Goal: Find specific page/section: Find specific page/section

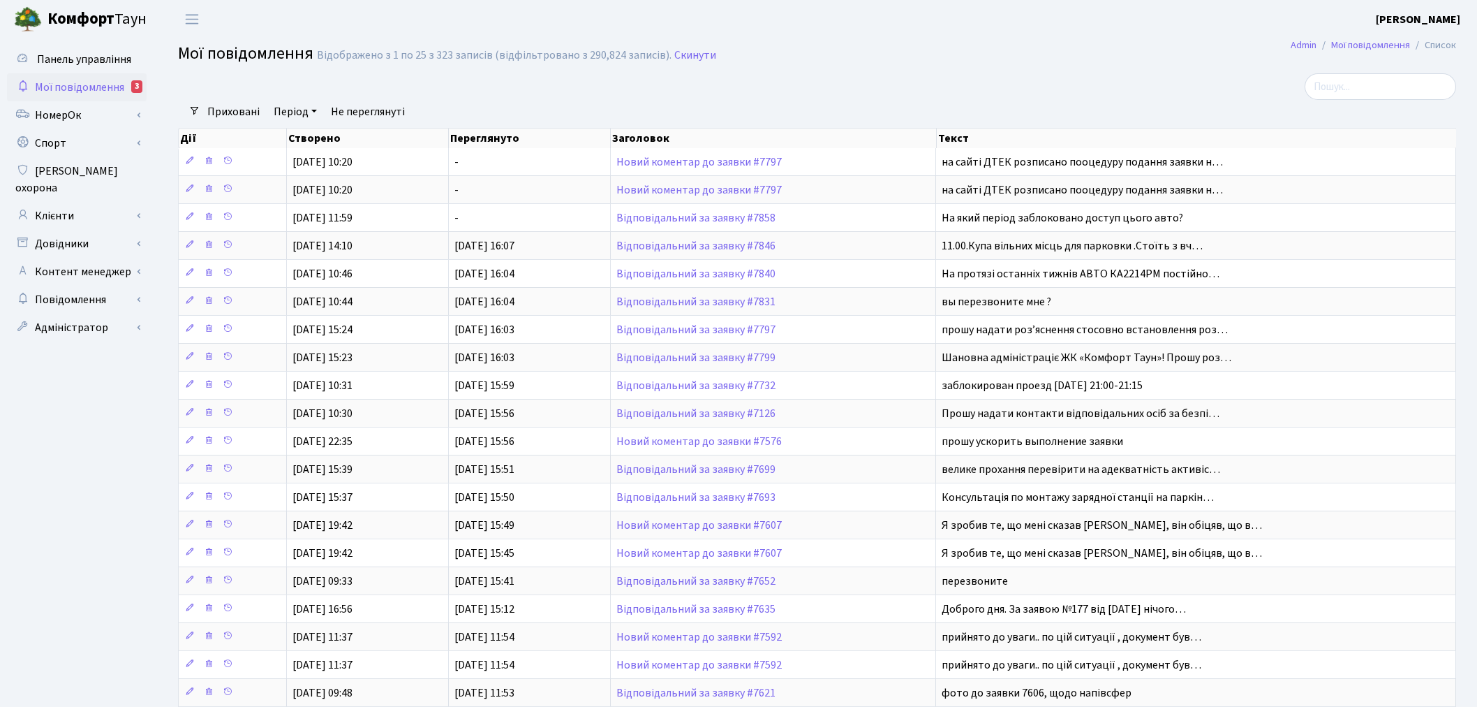
select select "25"
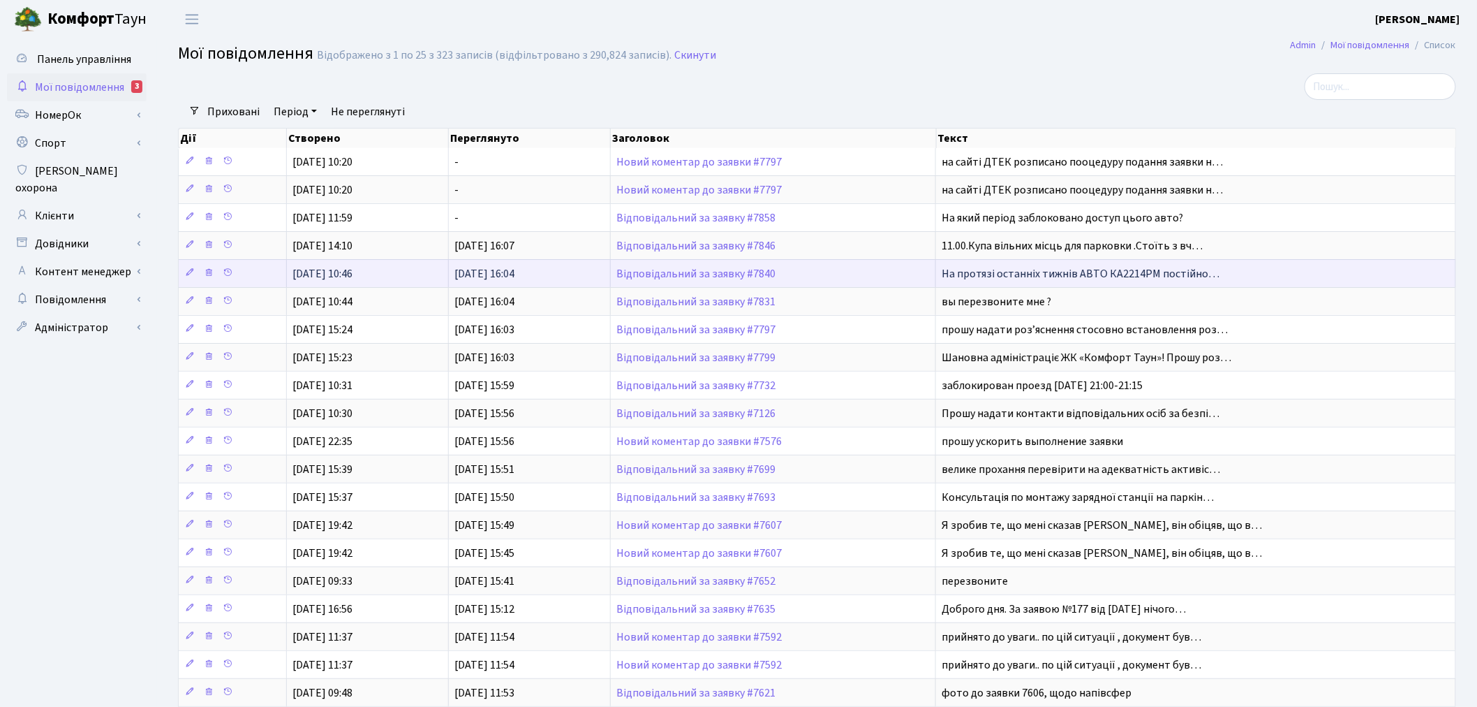
scroll to position [2, 0]
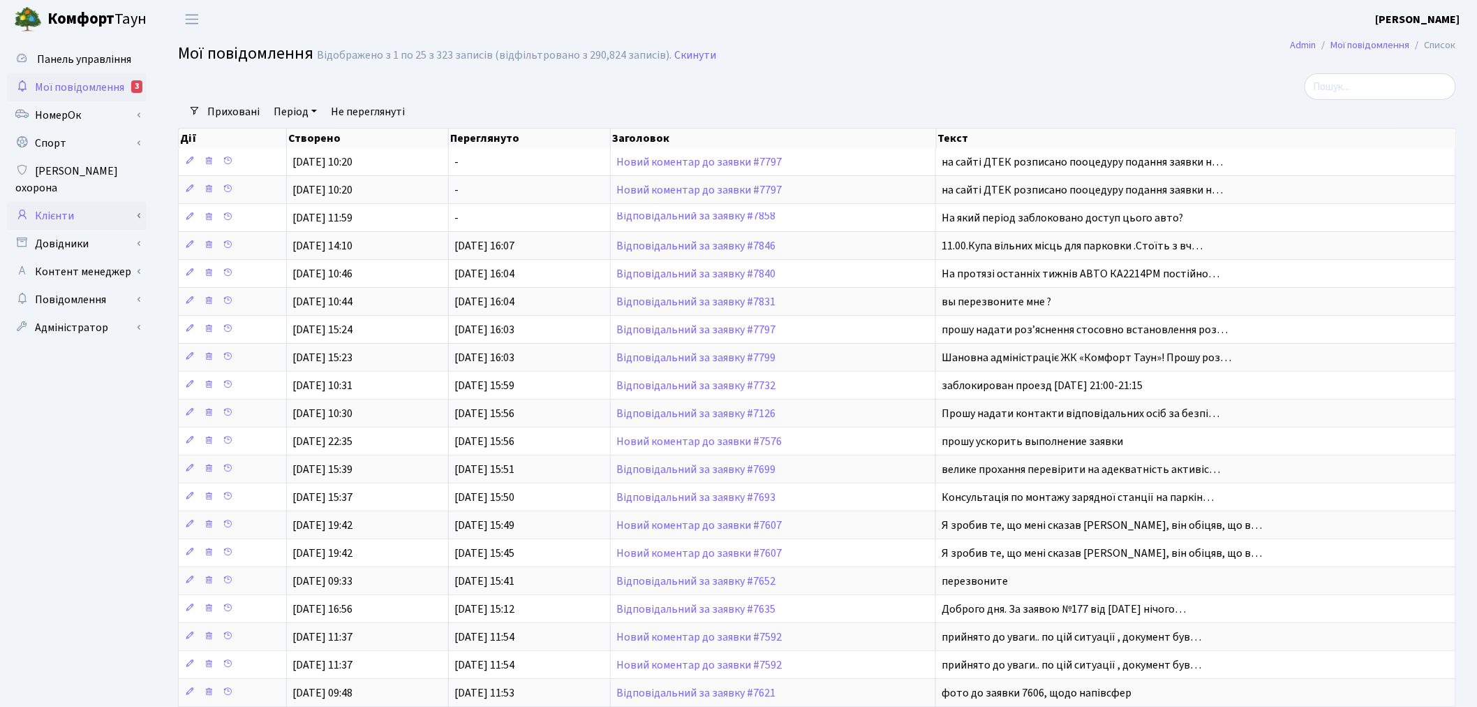
click at [138, 202] on link "Клієнти" at bounding box center [77, 216] width 140 height 28
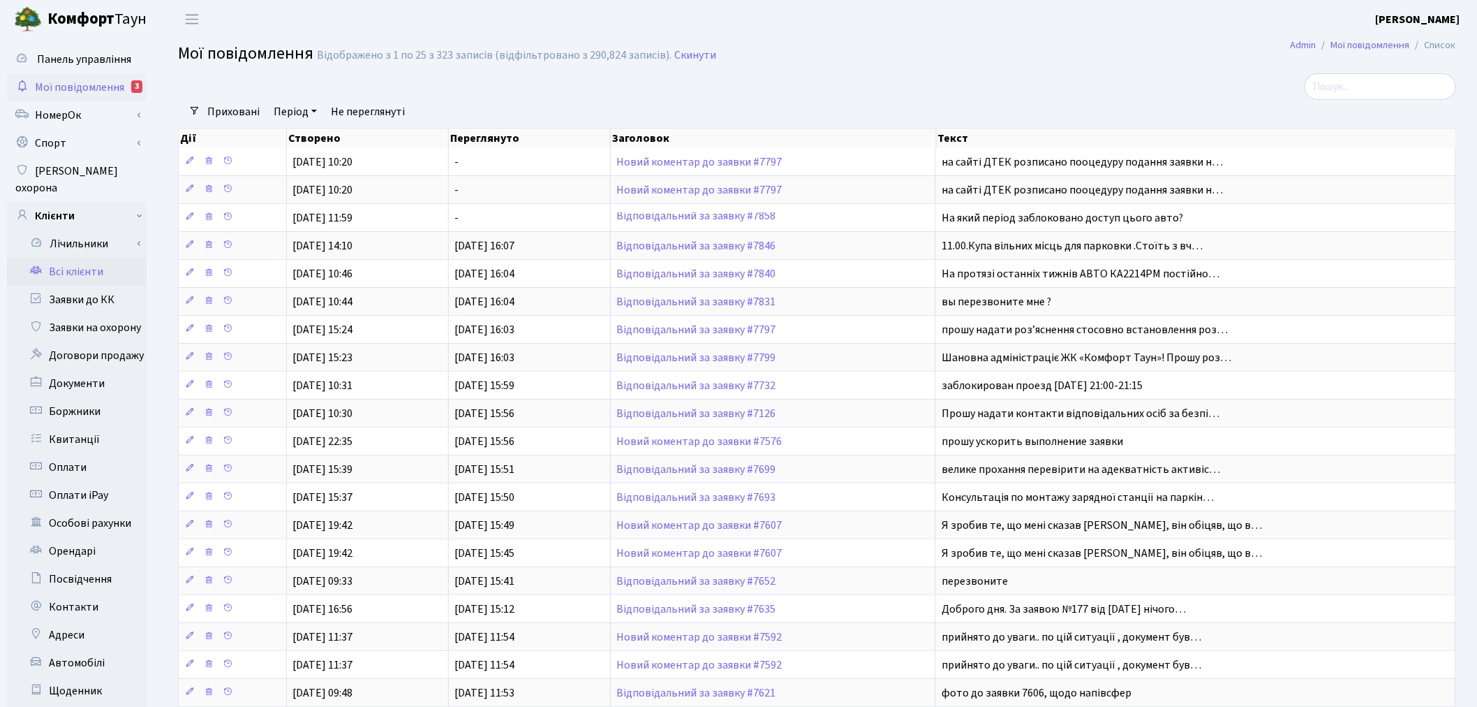
click at [127, 259] on link "Всі клієнти" at bounding box center [77, 272] width 140 height 28
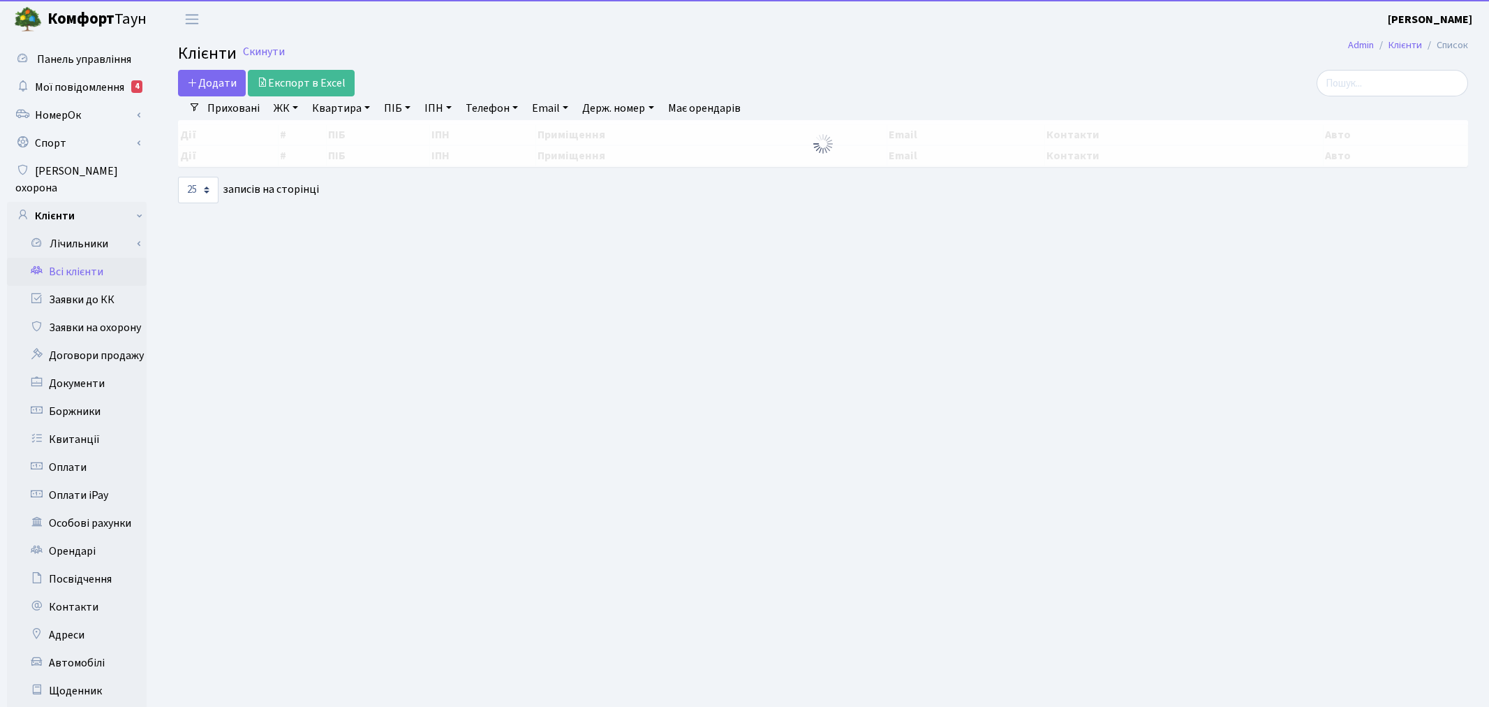
select select "25"
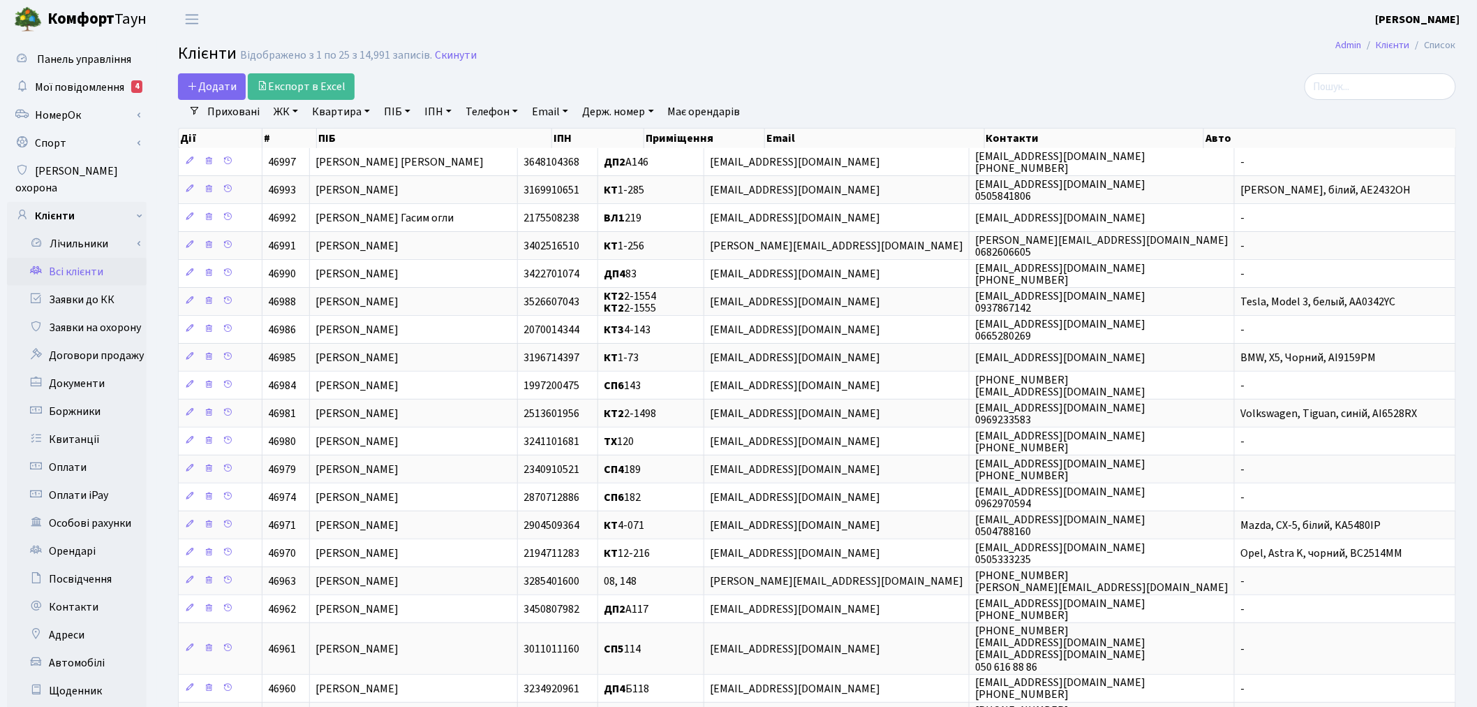
click at [349, 112] on link "Квартира" at bounding box center [341, 112] width 69 height 24
click at [119, 624] on link "Адреси" at bounding box center [77, 635] width 140 height 28
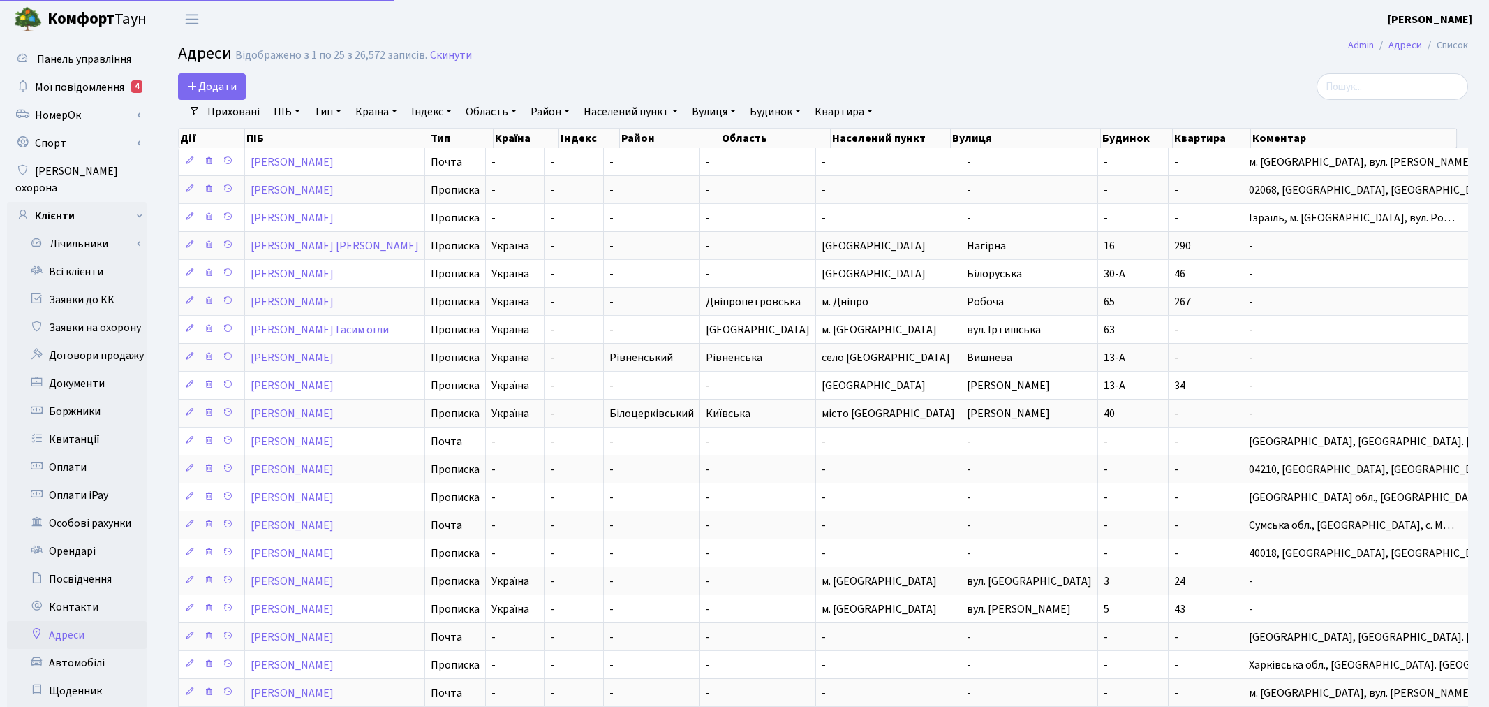
select select "25"
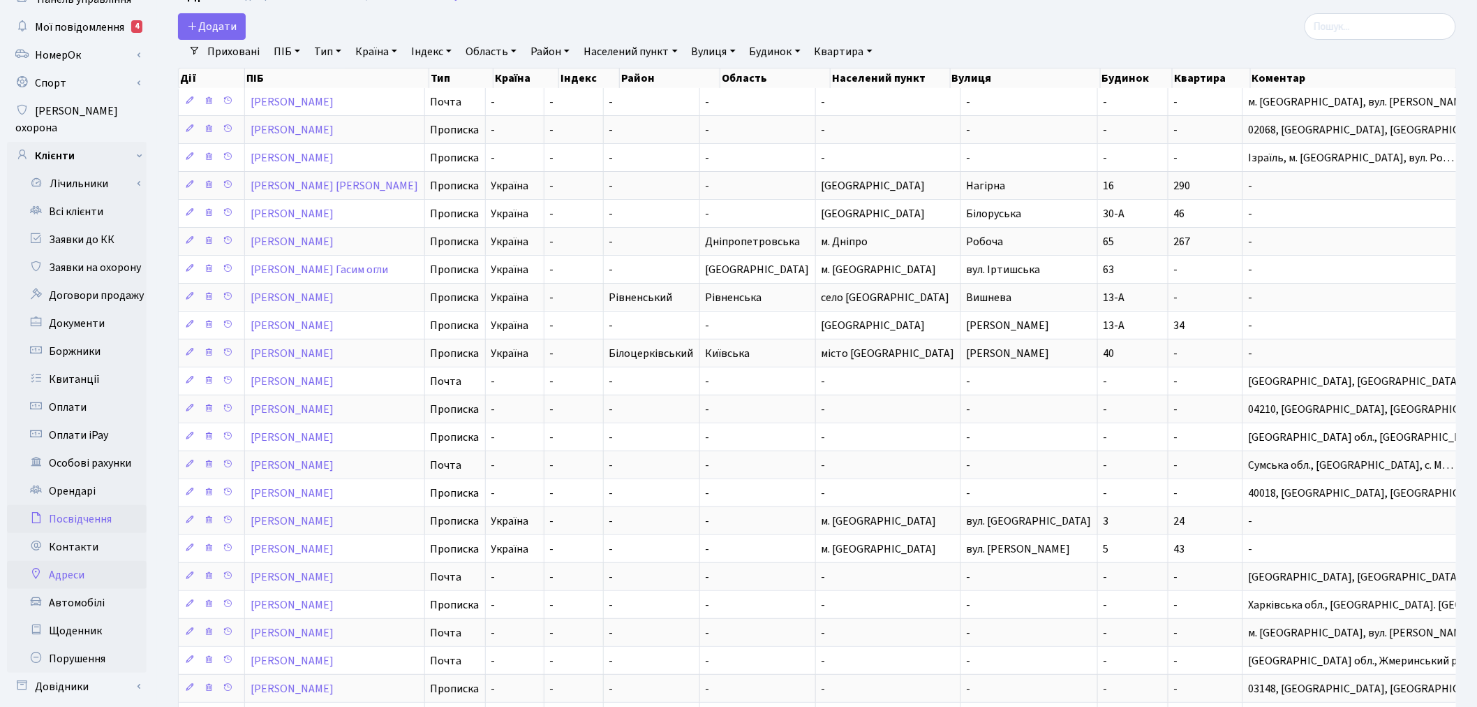
scroll to position [78, 0]
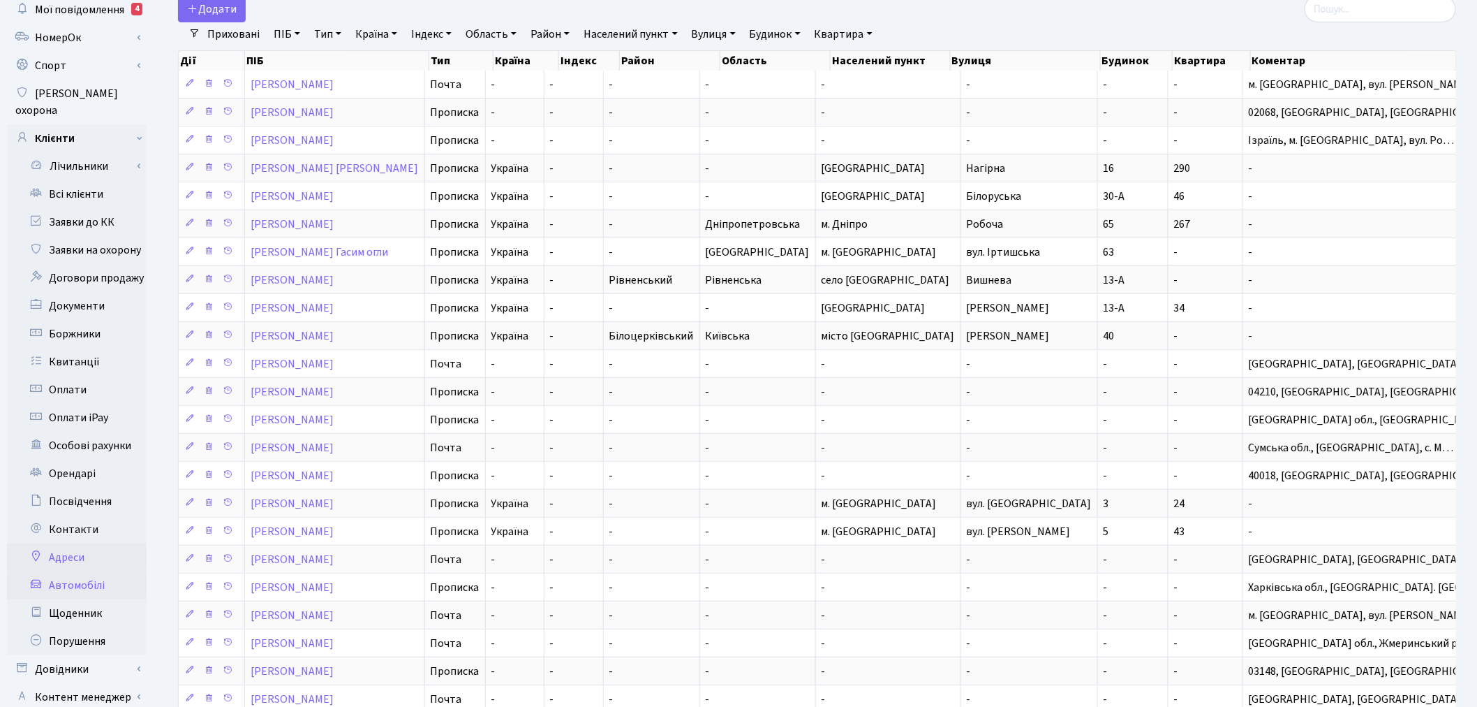
click at [119, 571] on link "Автомобілі" at bounding box center [77, 585] width 140 height 28
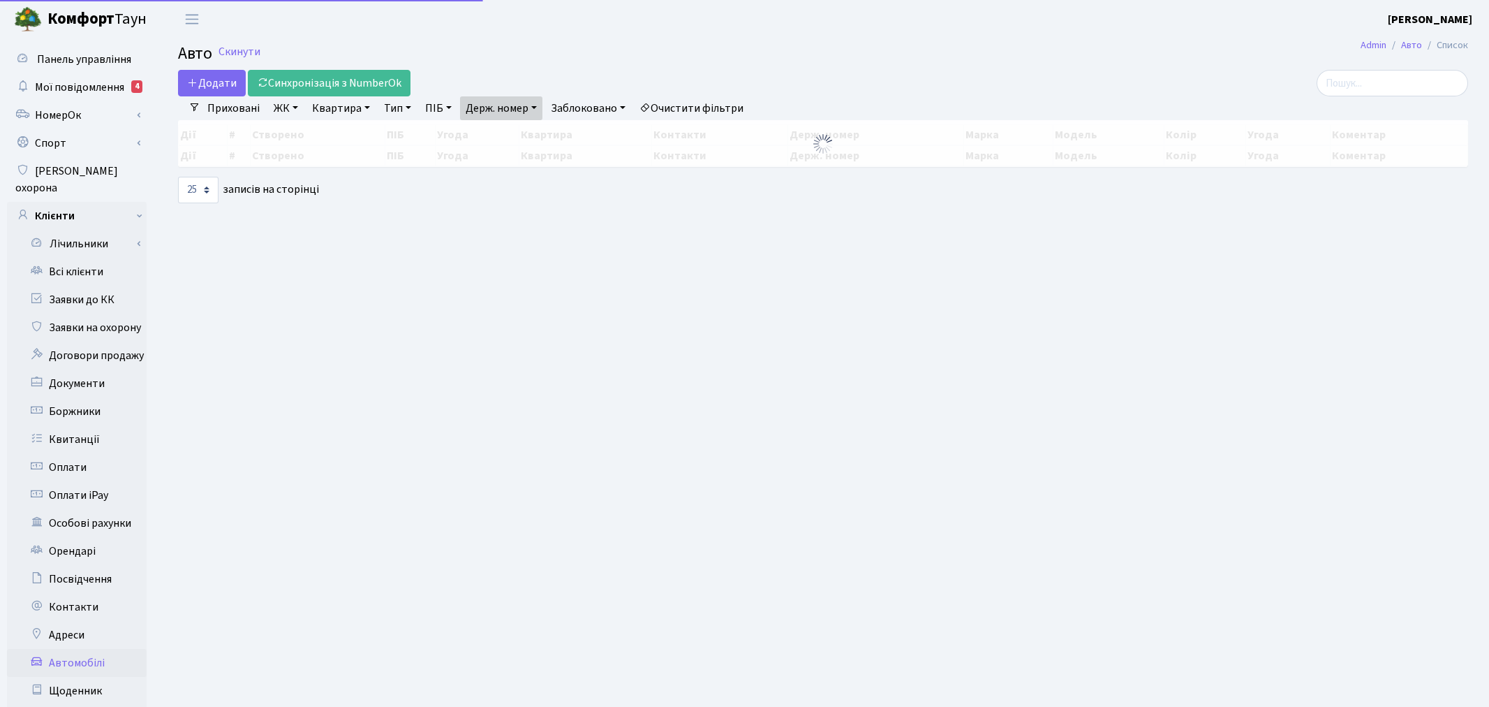
select select "25"
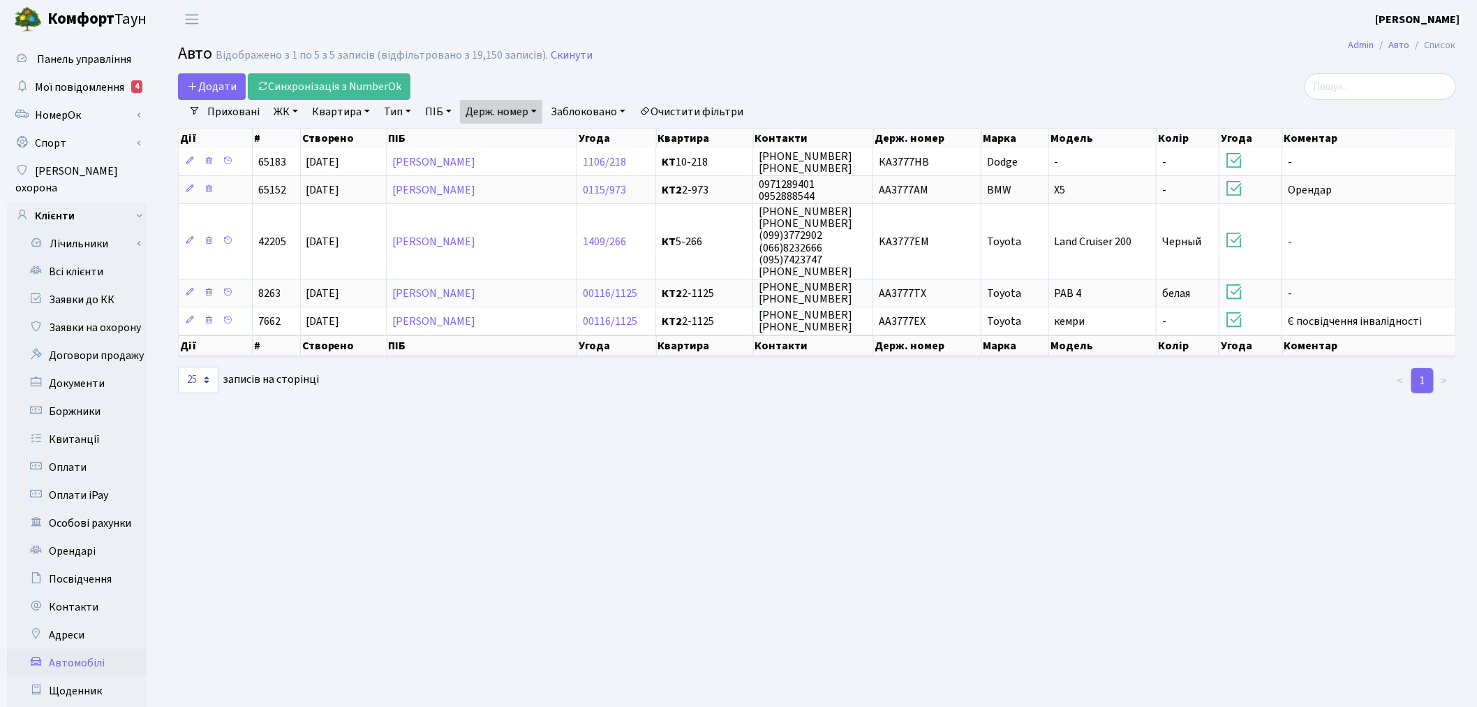
click at [497, 112] on link "Держ. номер" at bounding box center [501, 112] width 82 height 24
click at [508, 140] on input "3777" at bounding box center [502, 139] width 82 height 27
paste input "АА9222КМ"
type input "АА9222КМ"
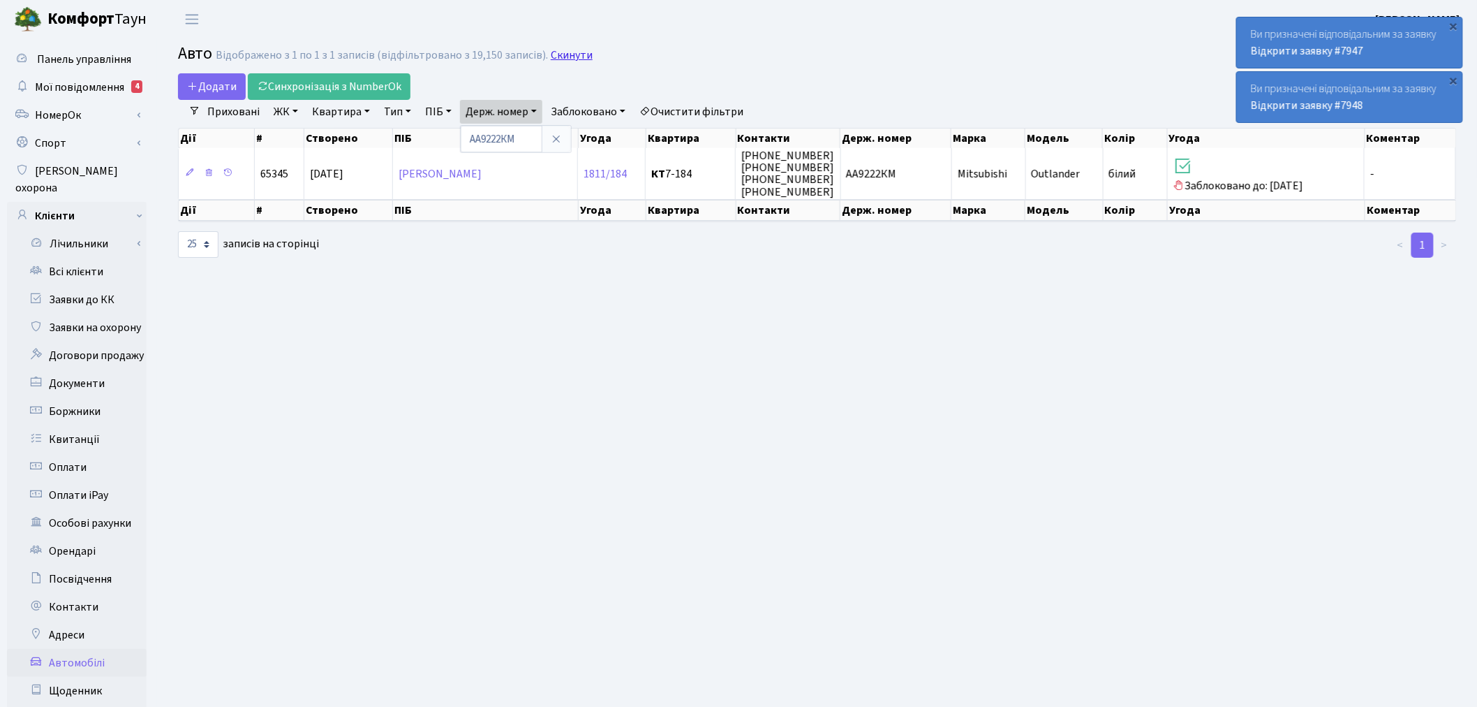
click at [559, 57] on link "Скинути" at bounding box center [572, 55] width 42 height 13
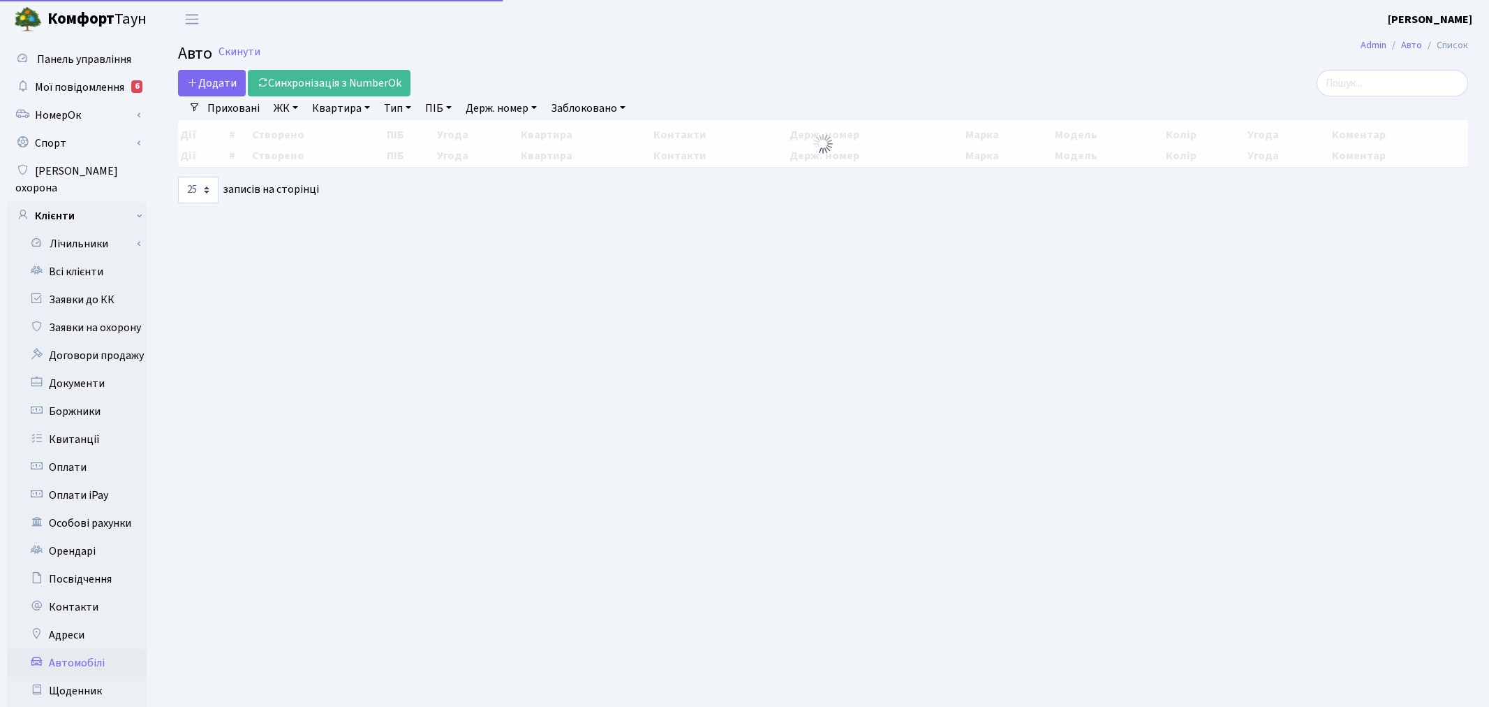
select select "25"
